Goal: Task Accomplishment & Management: Manage account settings

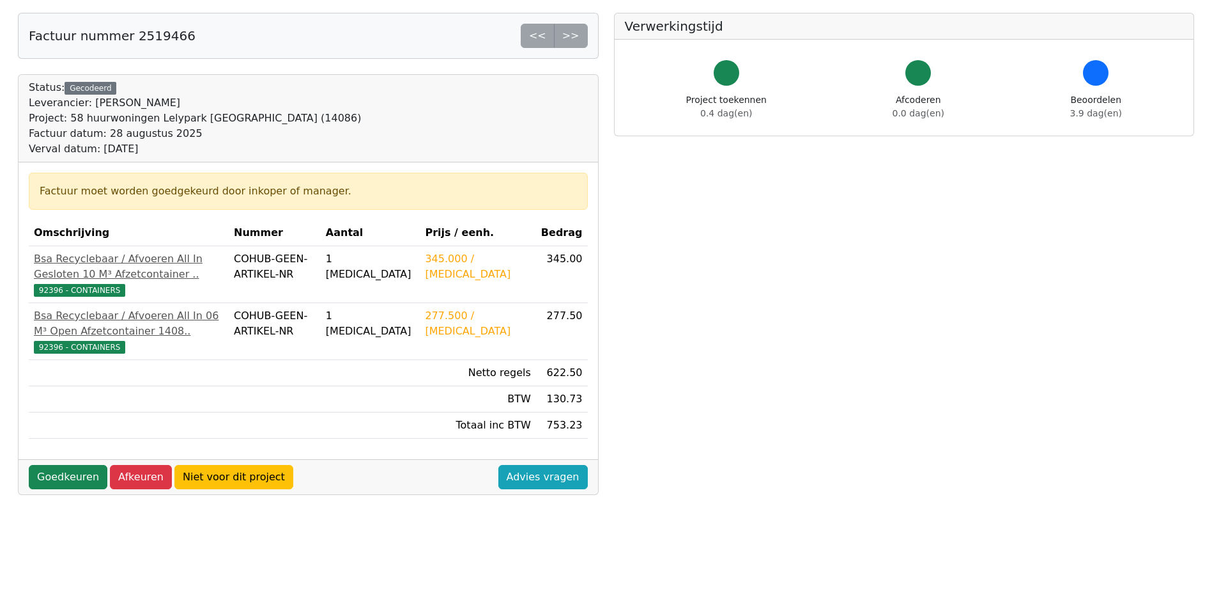
scroll to position [192, 0]
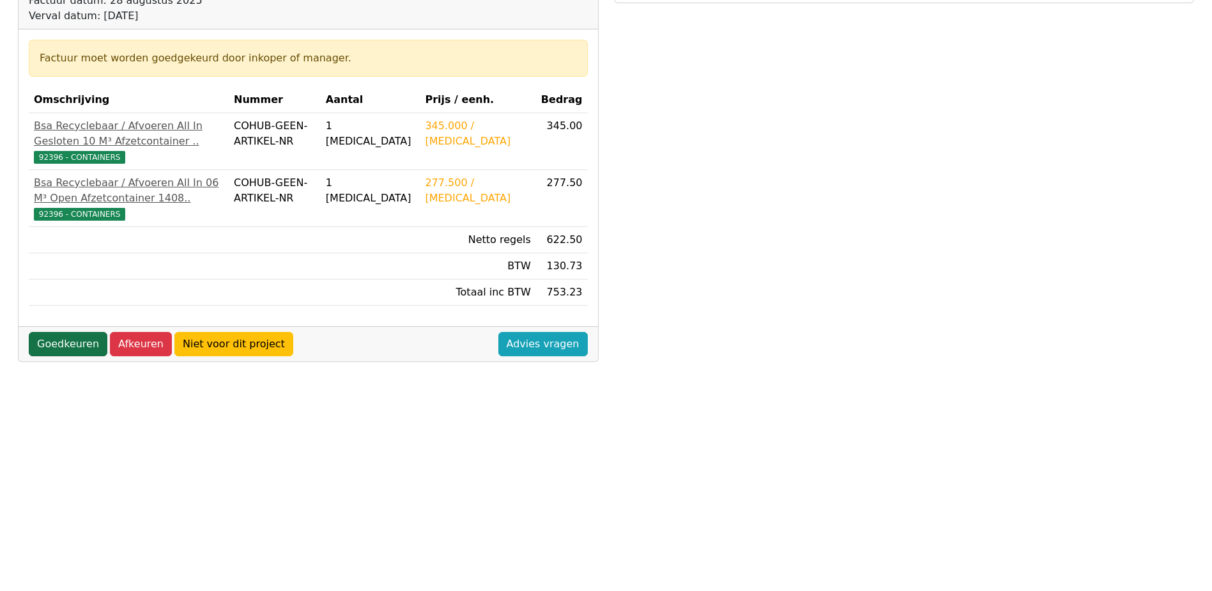
click at [38, 356] on link "Goedkeuren" at bounding box center [68, 344] width 79 height 24
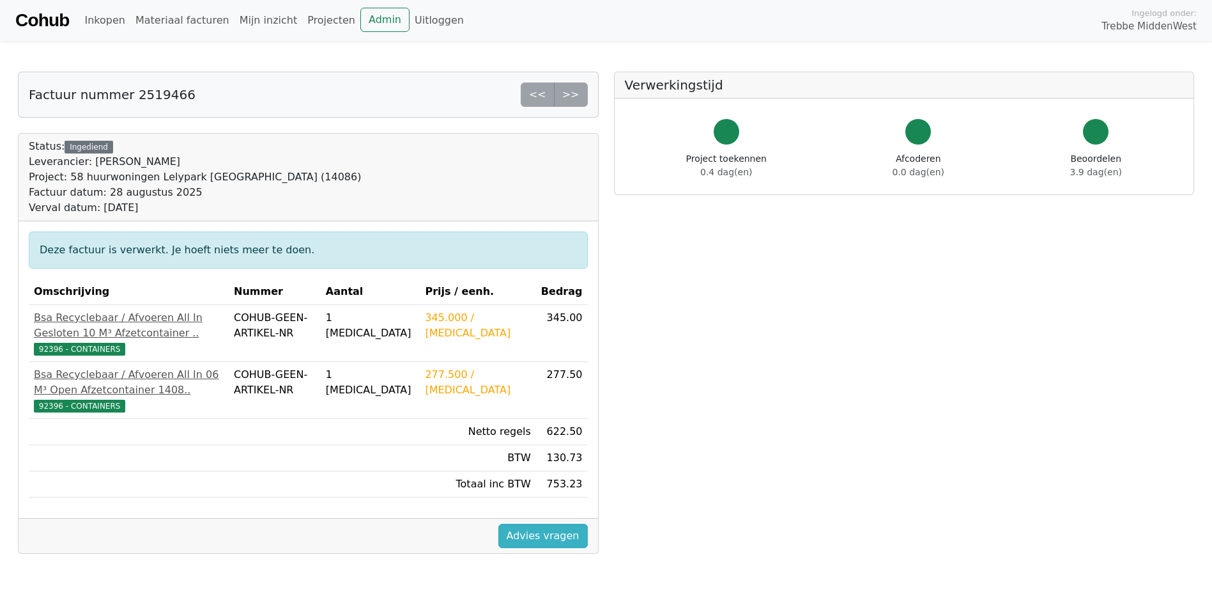
click at [548, 548] on link "Advies vragen" at bounding box center [543, 535] width 89 height 24
